Goal: Task Accomplishment & Management: Manage account settings

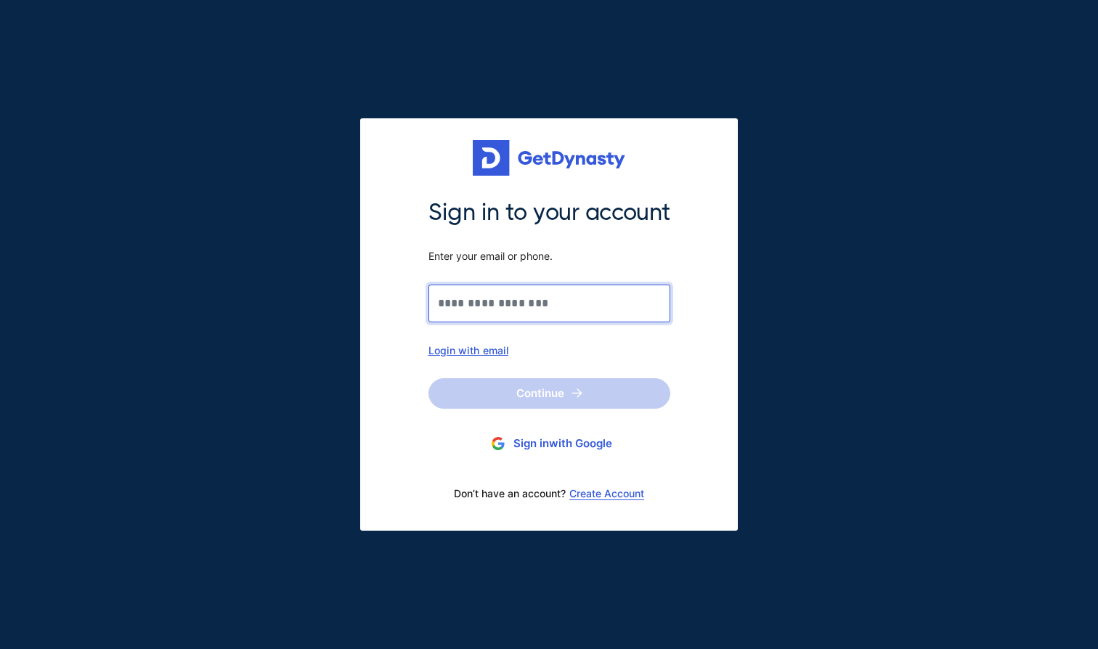
click at [555, 307] on input "Sign in to your account Enter your email or phone." at bounding box center [549, 304] width 242 height 38
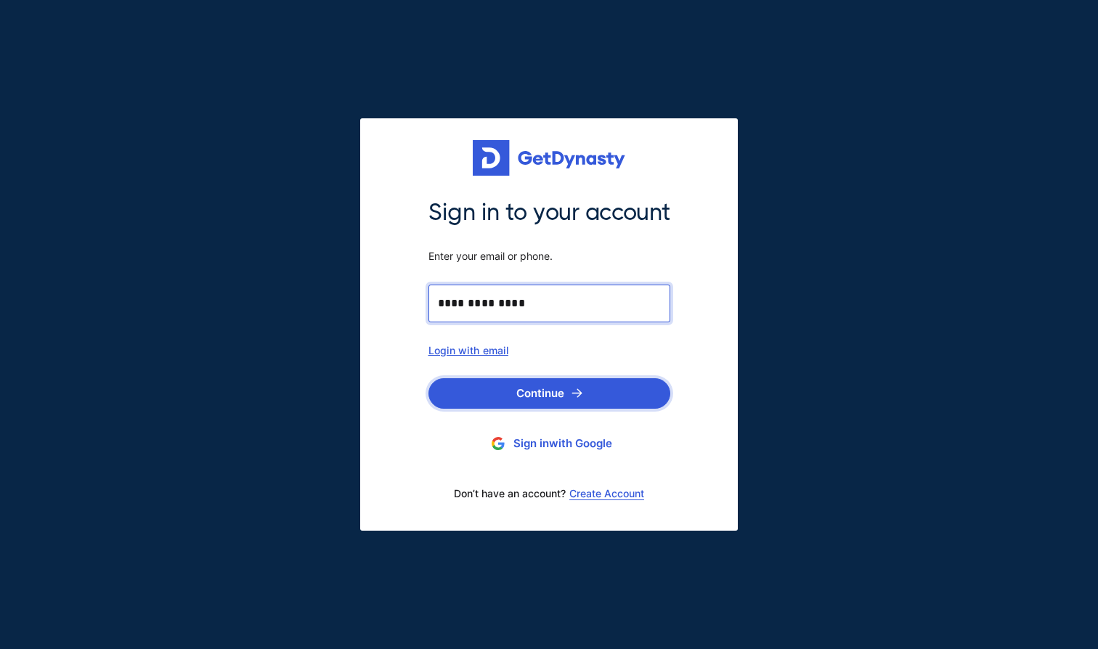
type input "**********"
click at [542, 393] on button "Continue" at bounding box center [549, 393] width 242 height 30
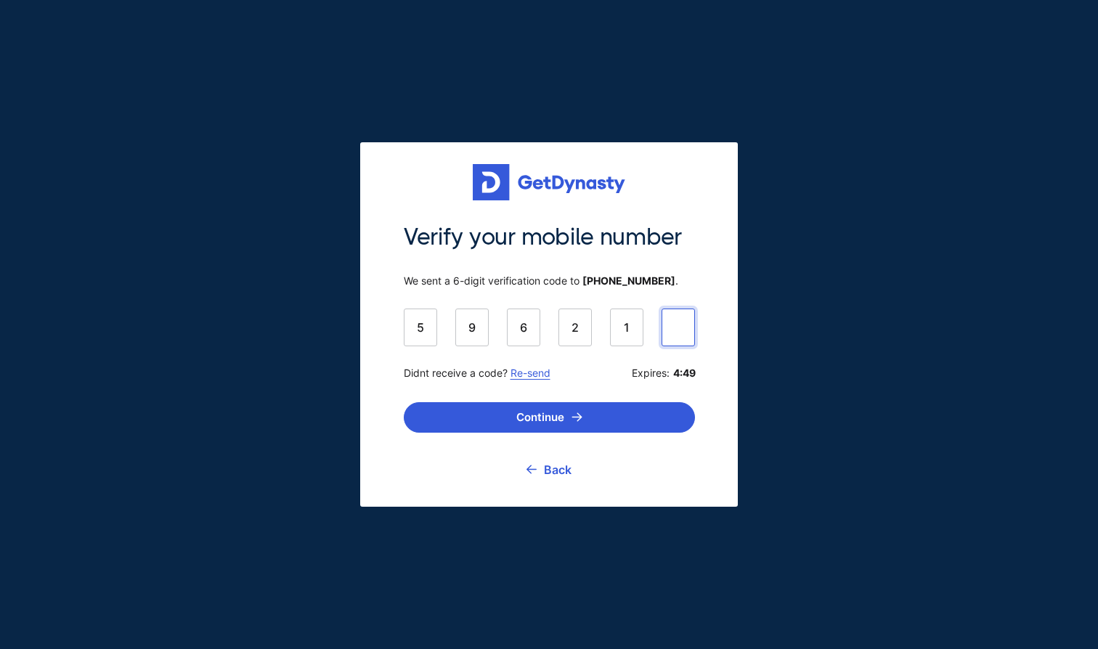
type input "******"
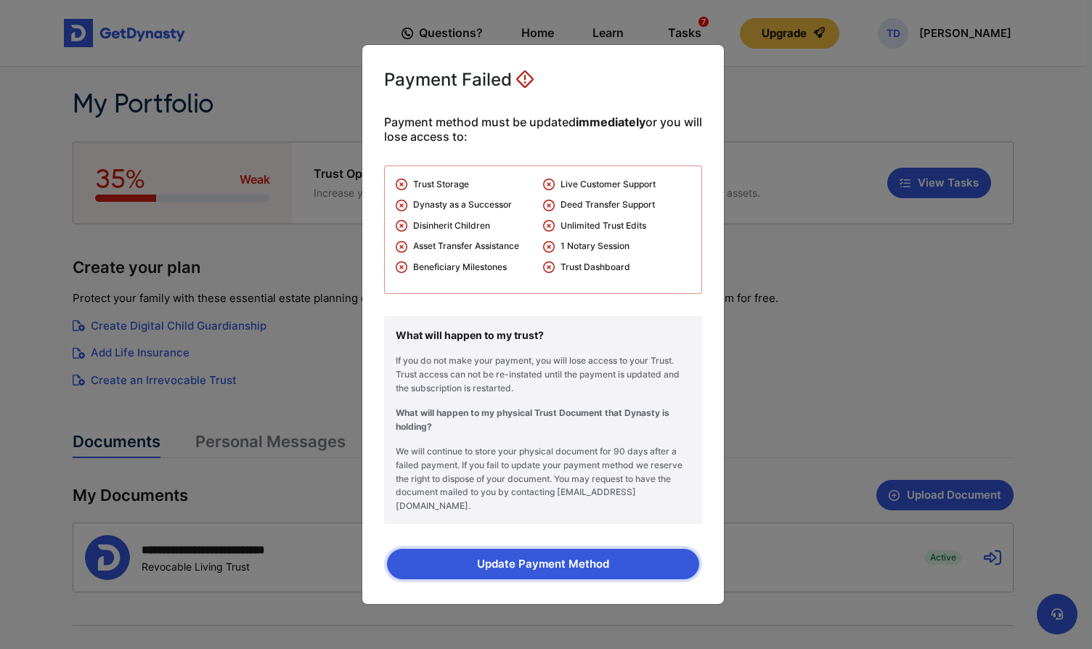
click at [583, 557] on button "Update Payment Method" at bounding box center [543, 564] width 312 height 30
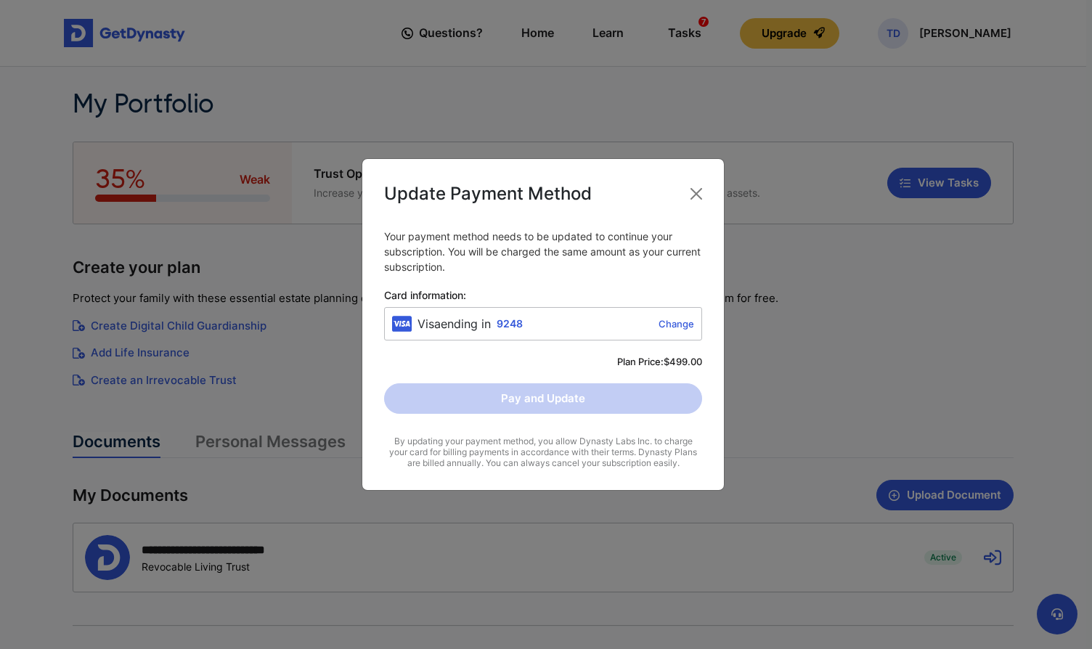
click at [682, 324] on link "Change" at bounding box center [611, 324] width 166 height 12
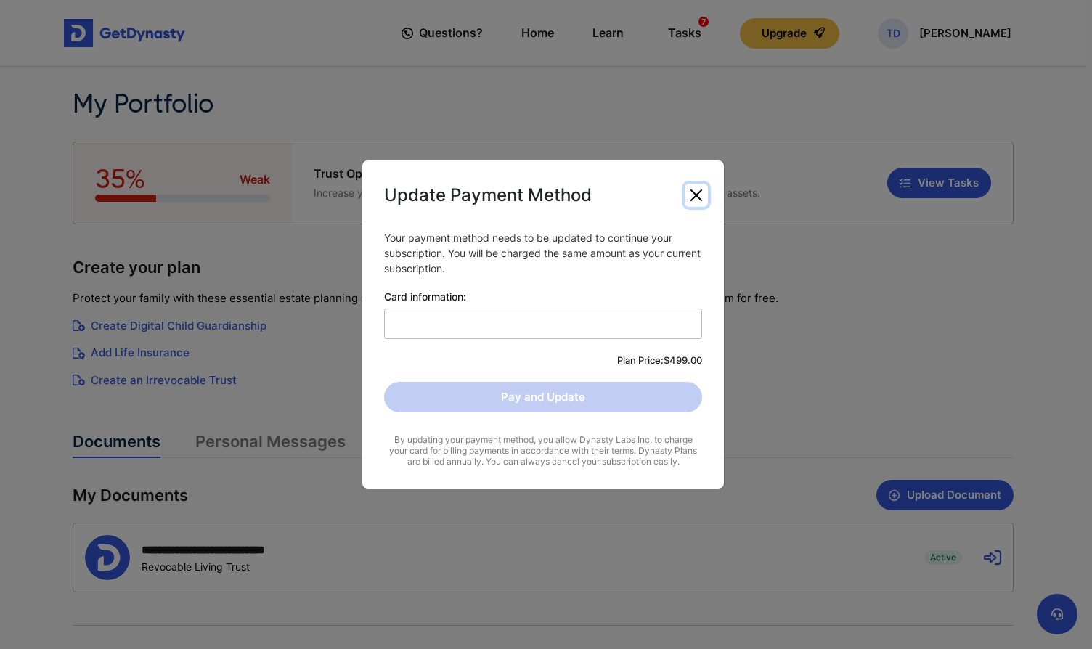
click at [701, 194] on button "Close" at bounding box center [696, 195] width 23 height 23
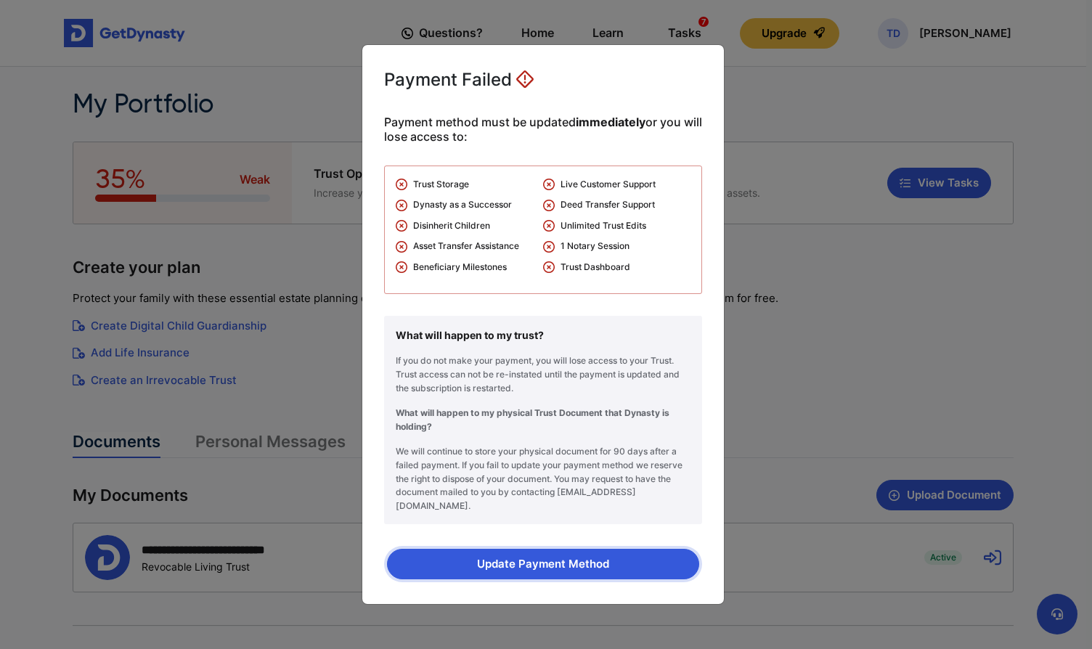
click at [576, 555] on button "Update Payment Method" at bounding box center [543, 564] width 312 height 30
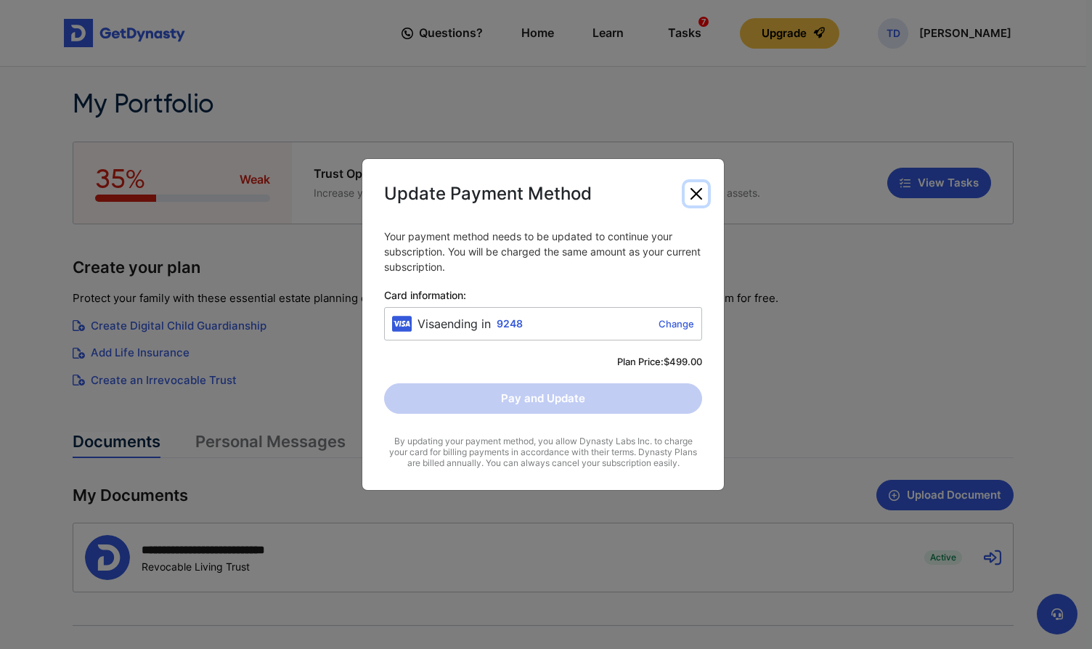
click at [698, 190] on button "Close" at bounding box center [696, 193] width 23 height 23
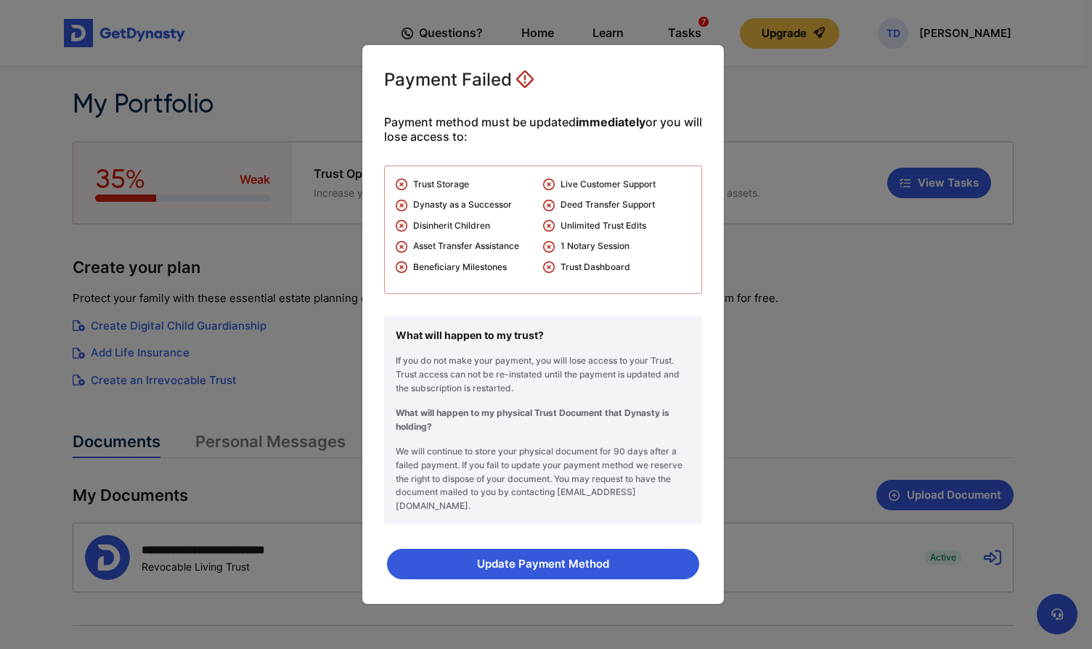
click at [136, 155] on div "Payment Failed Payment method must be updated immediately or you will lose acce…" at bounding box center [546, 324] width 1092 height 649
click at [545, 558] on button "Update Payment Method" at bounding box center [543, 564] width 312 height 30
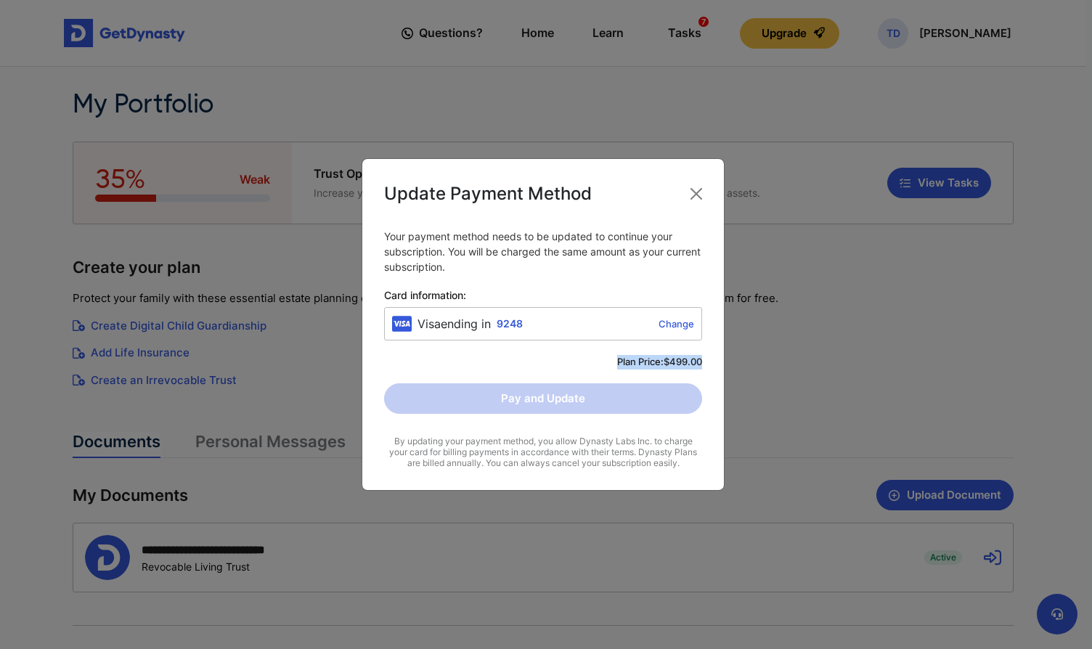
drag, startPoint x: 613, startPoint y: 362, endPoint x: 716, endPoint y: 362, distance: 103.8
click at [716, 362] on div "Update Payment Method Your payment method needs to be updated to continue your …" at bounding box center [543, 324] width 363 height 333
click at [679, 324] on link "Change" at bounding box center [611, 324] width 166 height 12
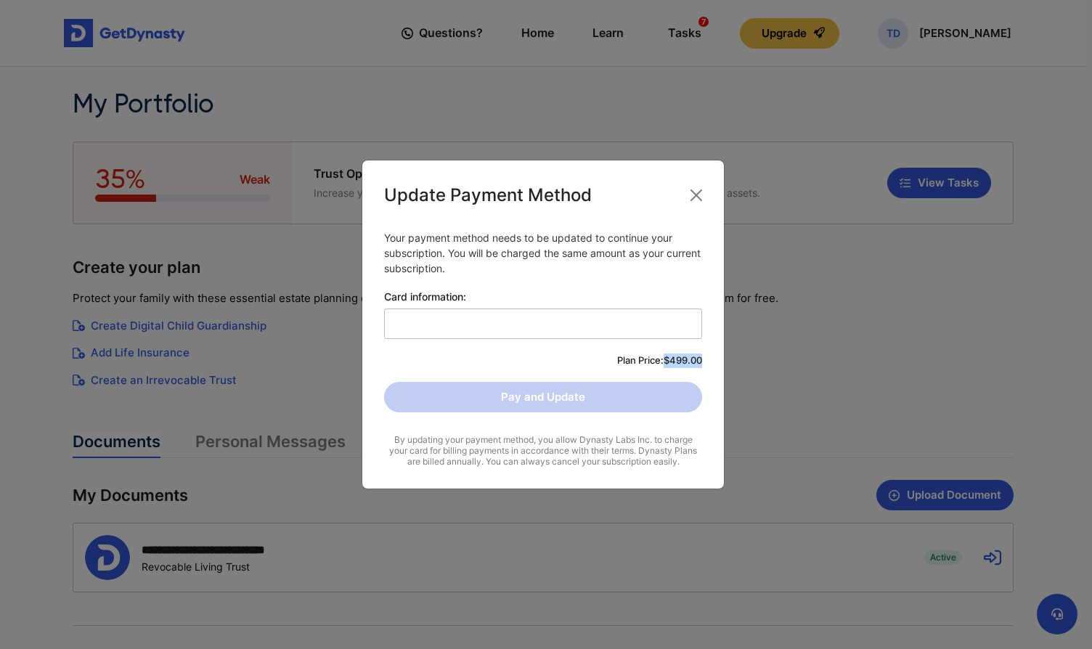
drag, startPoint x: 666, startPoint y: 359, endPoint x: 710, endPoint y: 361, distance: 44.3
click at [710, 361] on div "Update Payment Method Your payment method needs to be updated to continue your …" at bounding box center [543, 325] width 363 height 330
click at [591, 458] on div "By updating your payment method, you allow Dynasty Labs Inc. to charge your car…" at bounding box center [543, 450] width 318 height 33
